Goal: Information Seeking & Learning: Learn about a topic

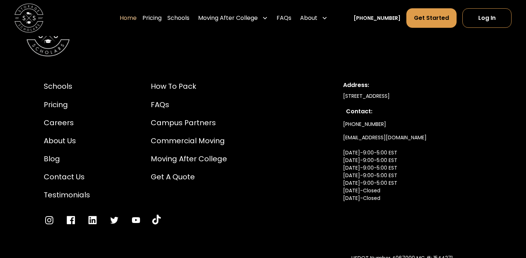
scroll to position [2418, 0]
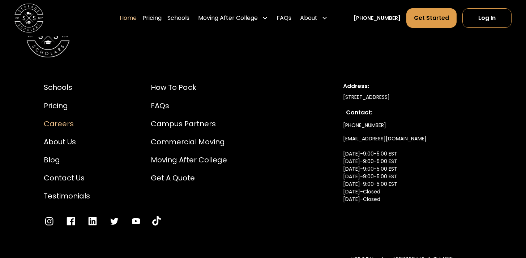
click at [51, 119] on div "Careers" at bounding box center [67, 124] width 46 height 11
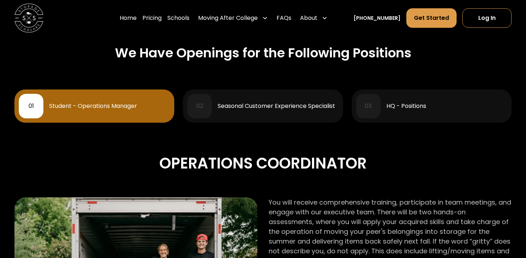
scroll to position [308, 0]
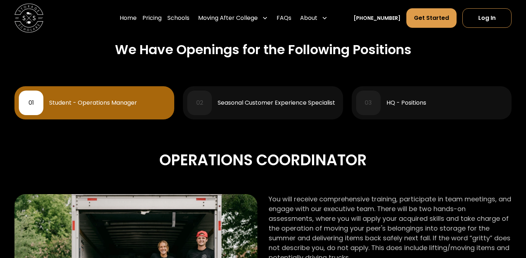
click at [422, 106] on div "HQ - Positions" at bounding box center [406, 103] width 40 height 6
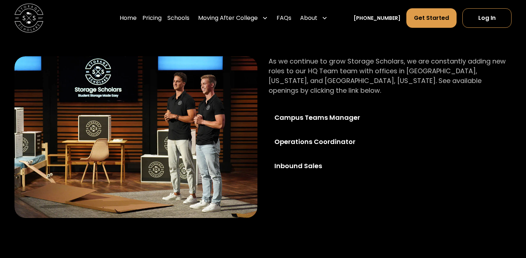
scroll to position [447, 0]
click at [330, 137] on div "Operations Coordinator" at bounding box center [326, 142] width 104 height 10
